Goal: Task Accomplishment & Management: Manage account settings

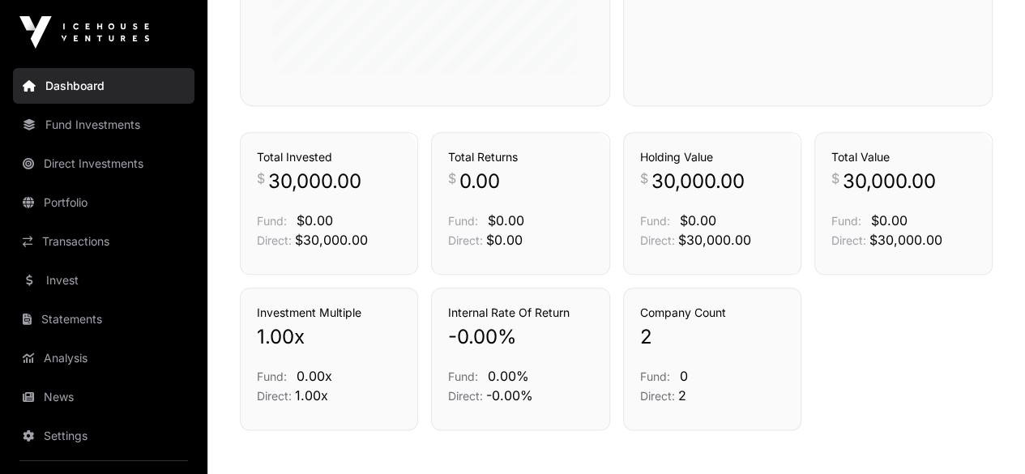
scroll to position [891, 0]
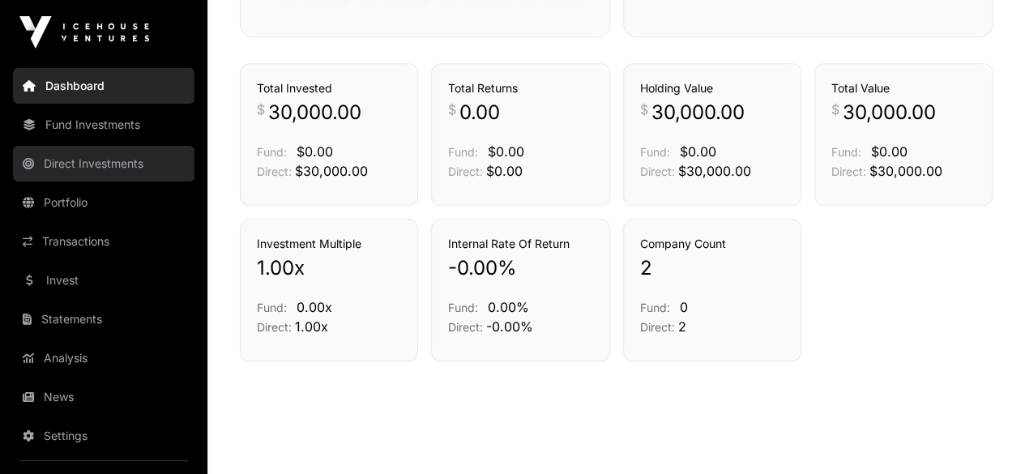
click at [110, 164] on link "Direct Investments" at bounding box center [103, 164] width 181 height 36
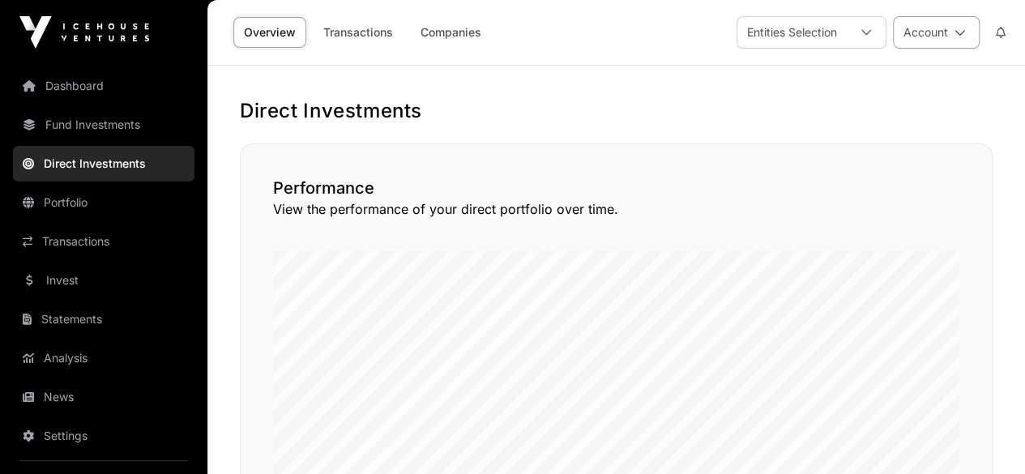
click at [956, 28] on icon at bounding box center [959, 32] width 11 height 11
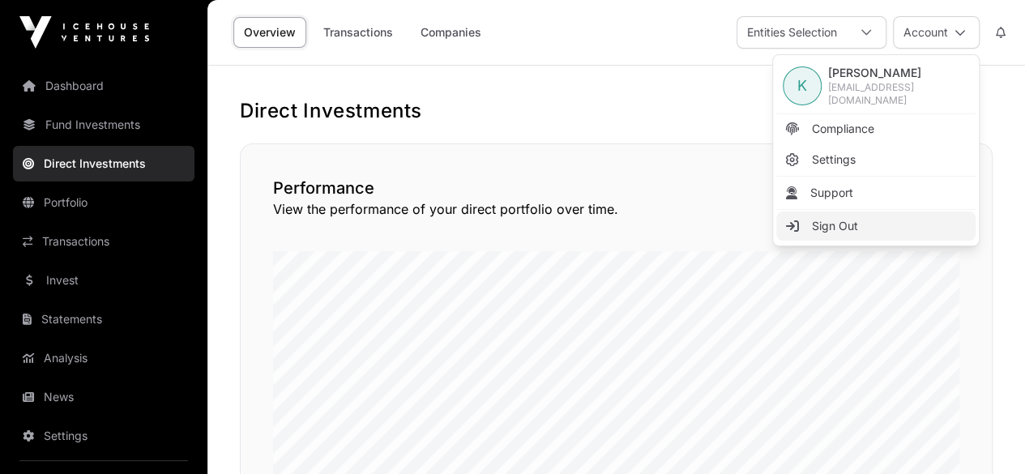
click at [818, 224] on span "Sign Out" at bounding box center [835, 226] width 46 height 16
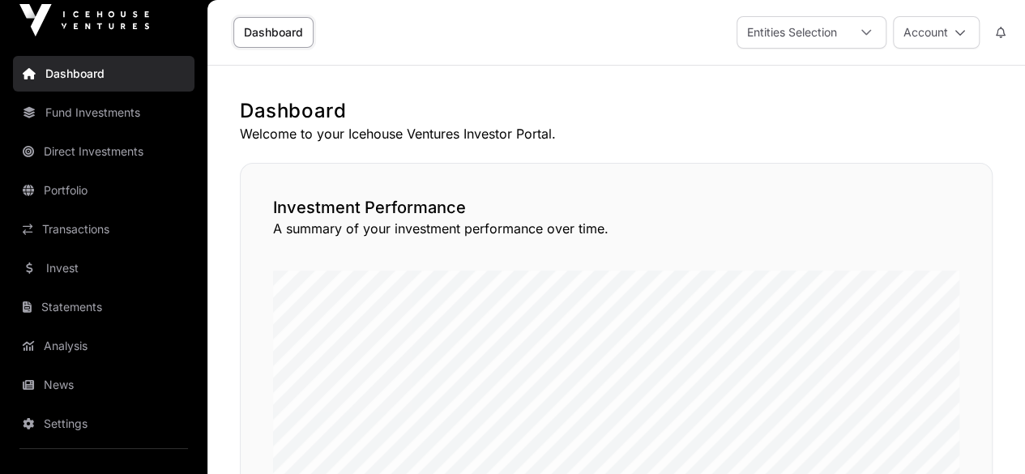
scroll to position [15, 0]
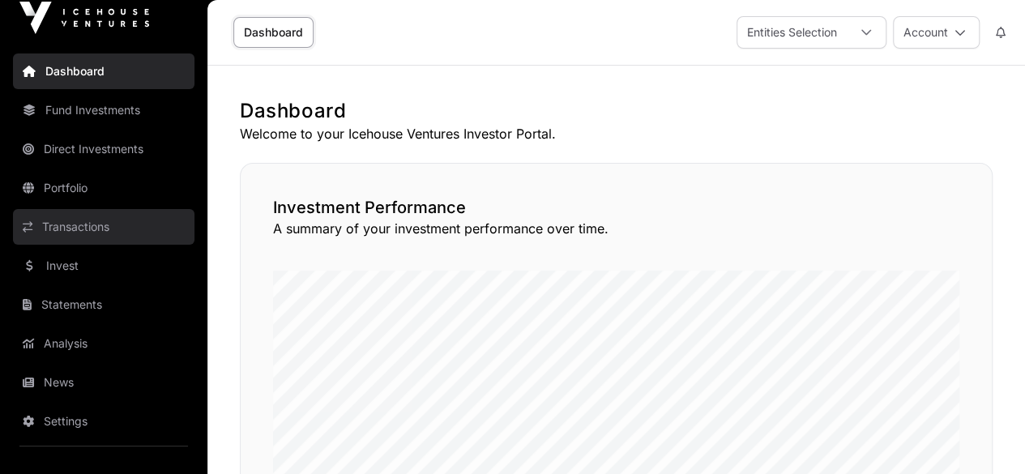
click at [97, 228] on link "Transactions" at bounding box center [103, 227] width 181 height 36
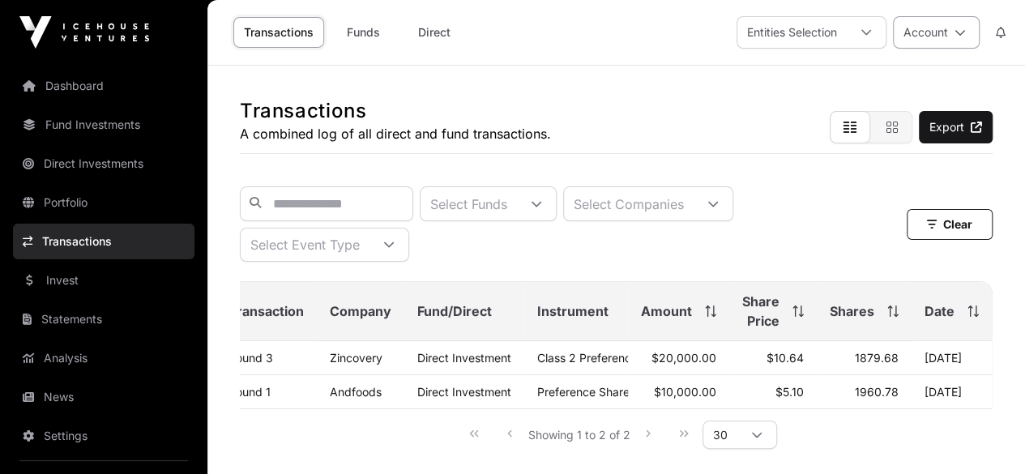
click at [940, 32] on button "Account" at bounding box center [936, 32] width 87 height 32
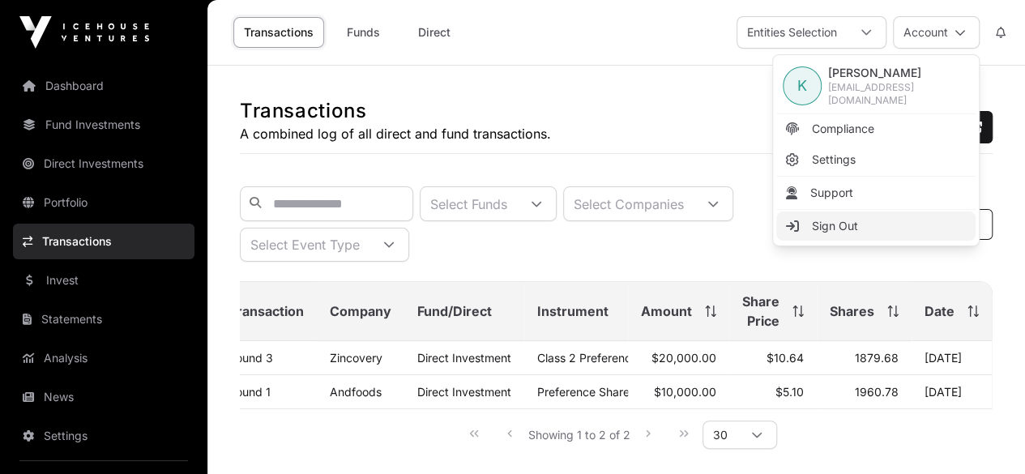
click at [838, 222] on span "Sign Out" at bounding box center [835, 226] width 46 height 16
